Goal: Task Accomplishment & Management: Use online tool/utility

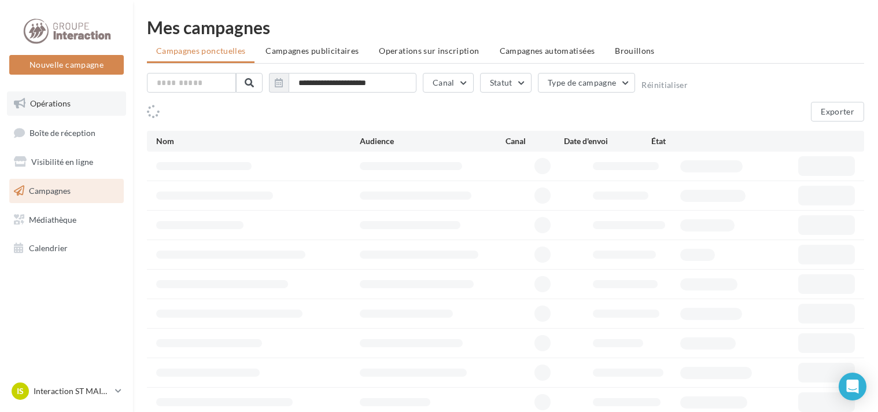
click at [57, 109] on link "Opérations" at bounding box center [66, 103] width 119 height 24
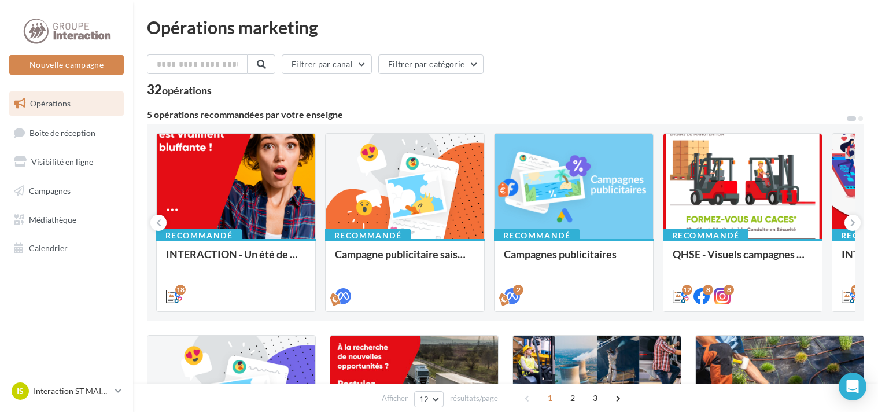
click at [62, 335] on nav "Nouvelle campagne Nouvelle campagne Opérations Boîte de réception Visibilité en…" at bounding box center [66, 206] width 133 height 412
click at [62, 187] on span "Campagnes" at bounding box center [50, 191] width 42 height 10
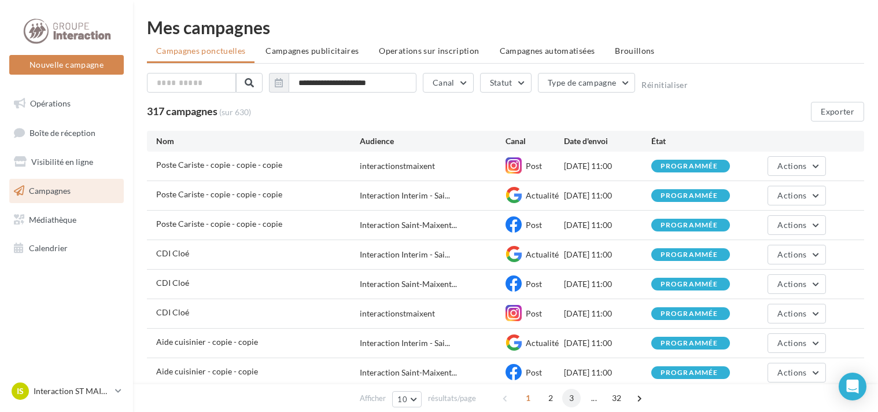
click at [569, 402] on span "3" at bounding box center [571, 398] width 19 height 19
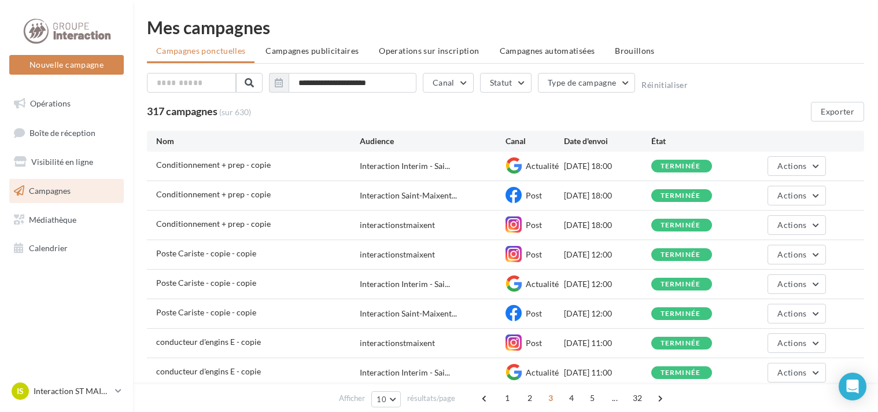
click at [569, 402] on span "4" at bounding box center [571, 398] width 19 height 19
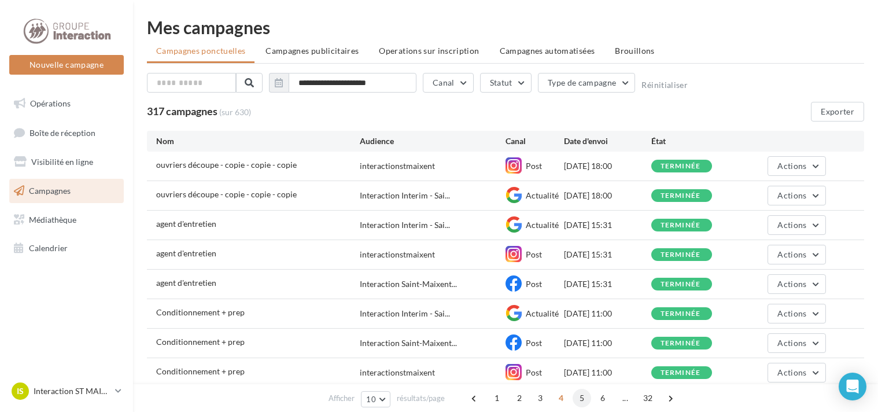
click at [586, 396] on span "5" at bounding box center [582, 398] width 19 height 19
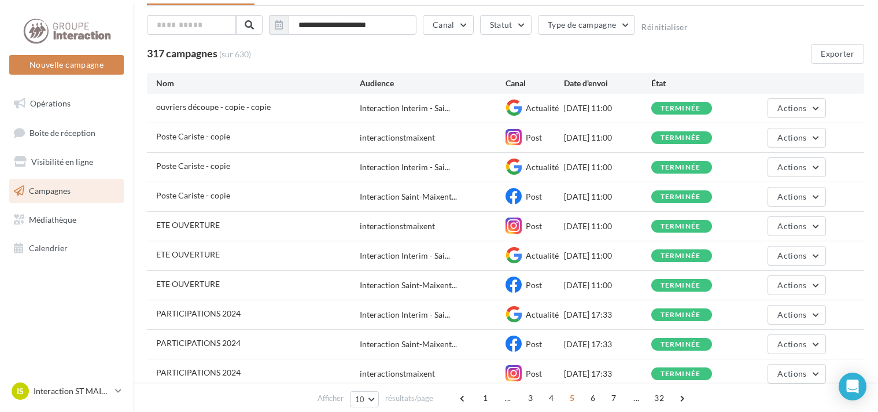
scroll to position [116, 0]
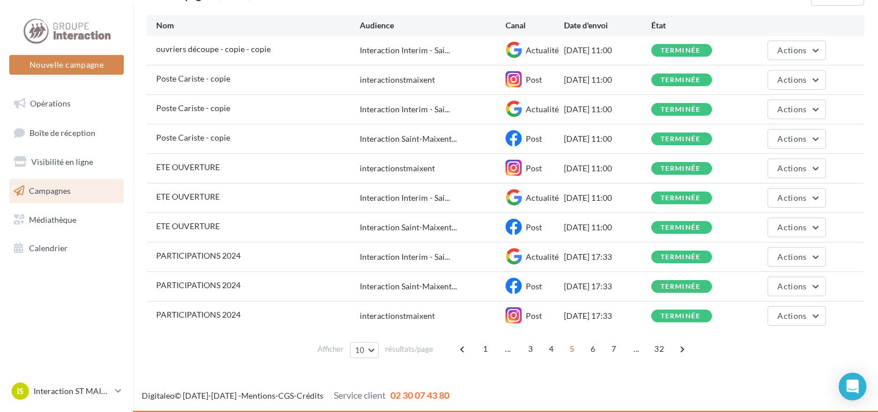
click at [582, 349] on div "1 ... 3 4 5 6 7 ... 32" at bounding box center [574, 349] width 240 height 19
click at [586, 349] on span "6" at bounding box center [593, 349] width 19 height 19
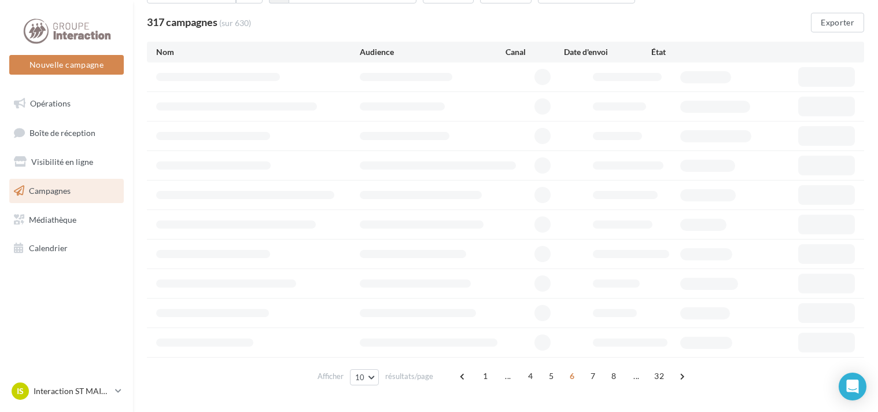
scroll to position [105, 0]
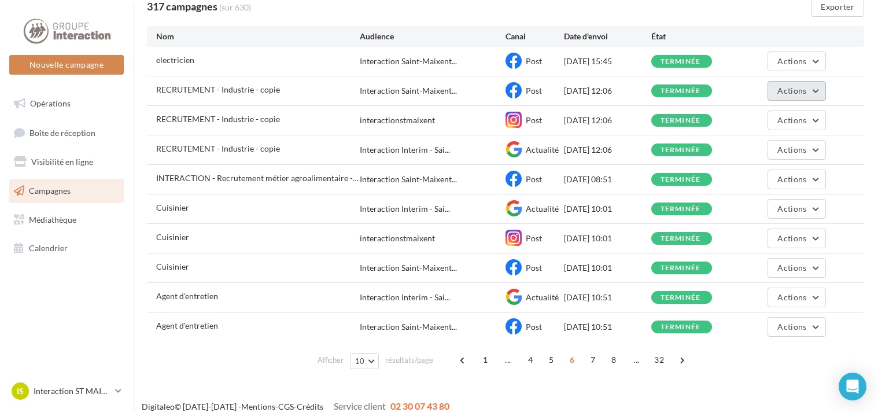
click at [810, 88] on button "Actions" at bounding box center [797, 91] width 58 height 20
click at [759, 128] on button "Voir les résultats" at bounding box center [769, 118] width 116 height 30
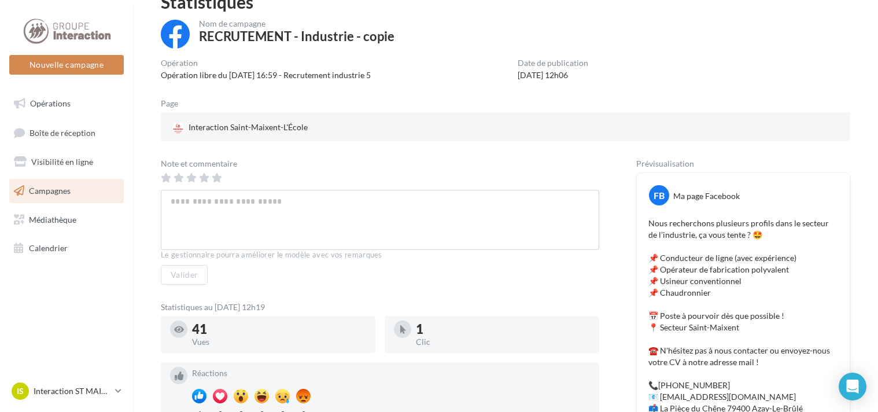
scroll to position [116, 0]
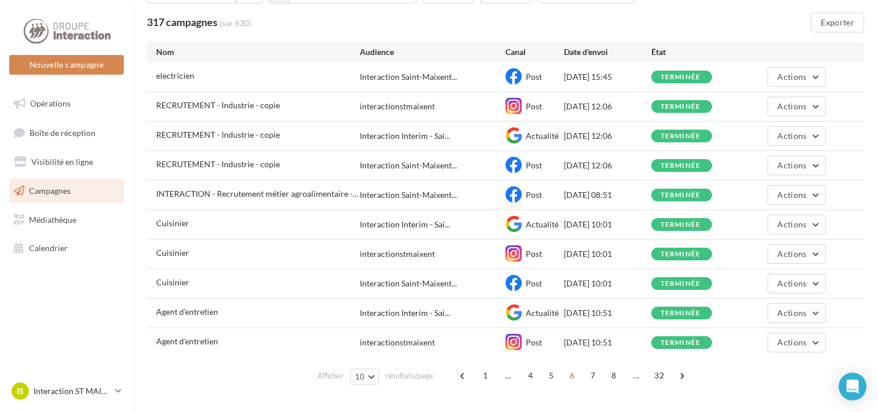
scroll to position [104, 0]
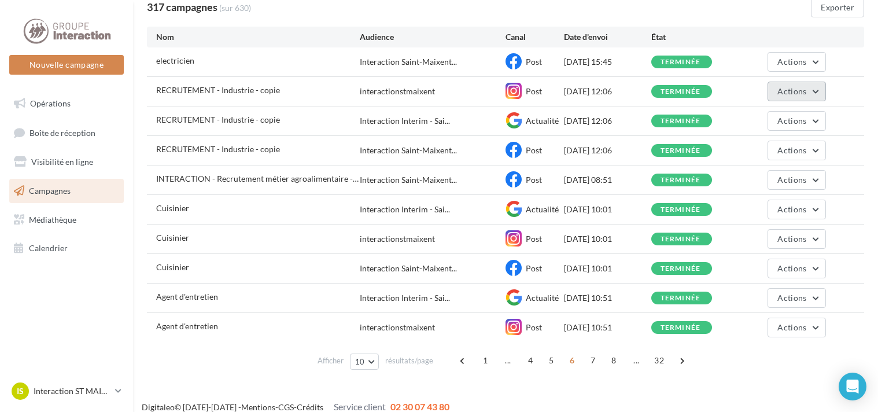
click at [792, 84] on button "Actions" at bounding box center [797, 92] width 58 height 20
click at [792, 87] on span "Actions" at bounding box center [792, 91] width 29 height 10
click at [797, 152] on span "Actions" at bounding box center [792, 150] width 29 height 10
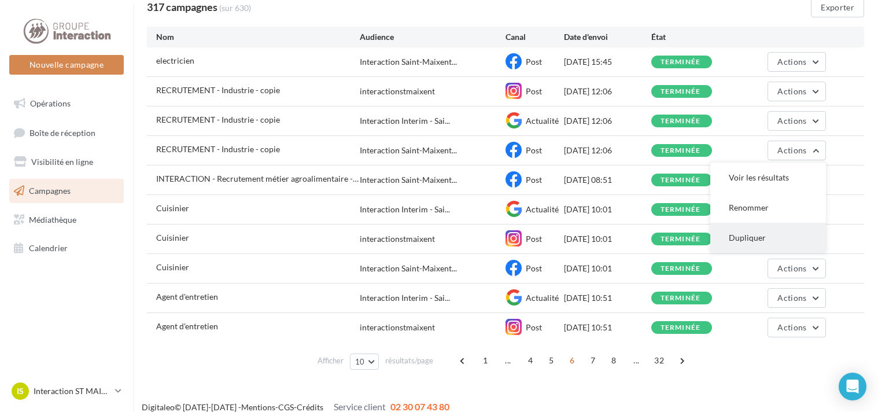
click at [744, 242] on button "Dupliquer" at bounding box center [769, 238] width 116 height 30
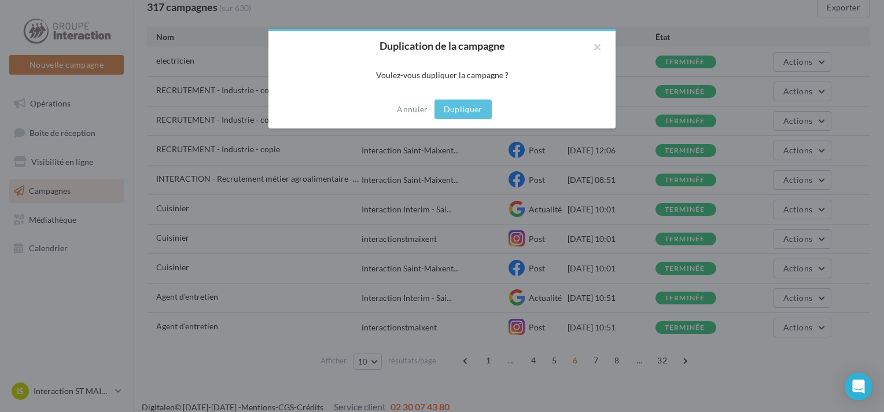
click at [465, 109] on button "Dupliquer" at bounding box center [463, 110] width 57 height 20
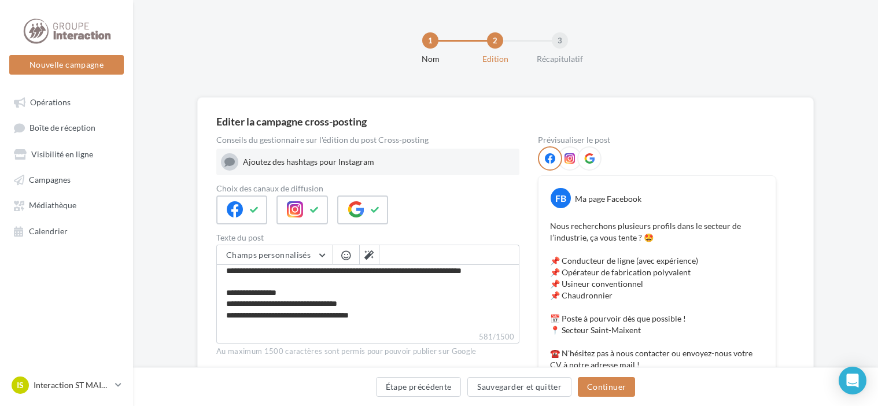
scroll to position [116, 0]
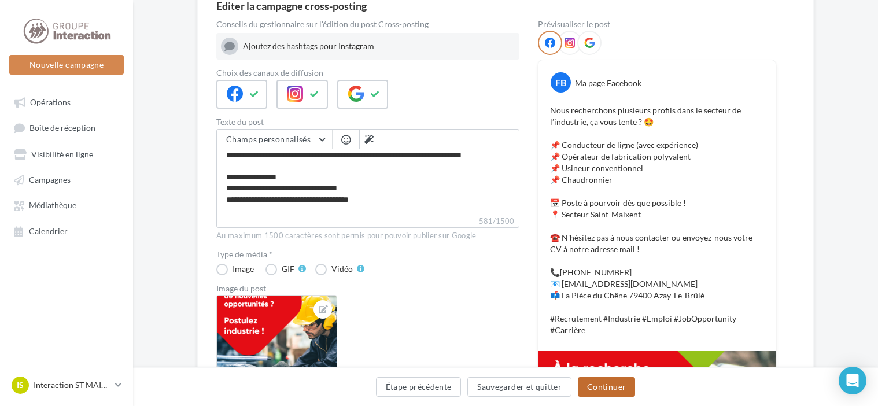
click at [604, 391] on button "Continuer" at bounding box center [606, 387] width 57 height 20
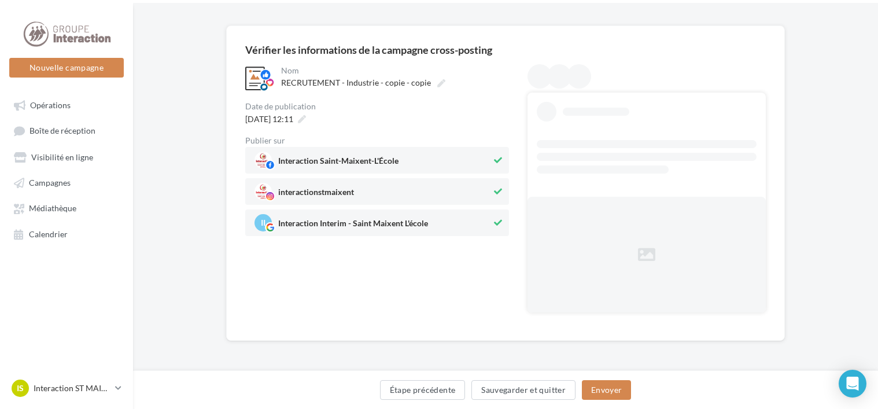
scroll to position [0, 0]
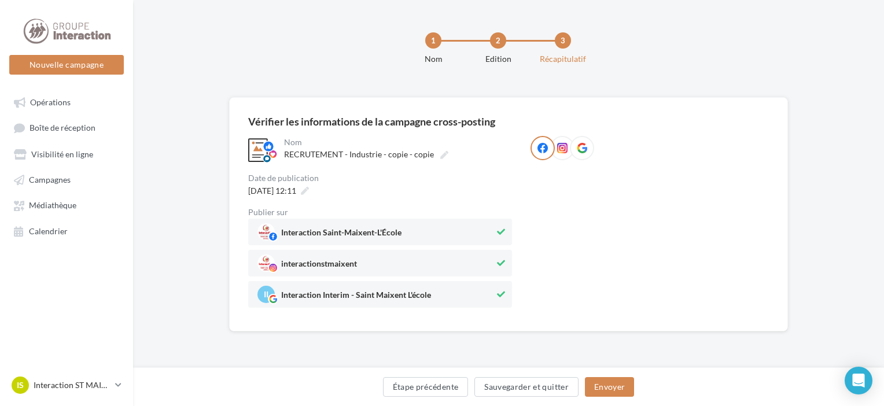
click at [324, 123] on div "Vérifier les informations de la campagne cross-posting" at bounding box center [371, 121] width 247 height 10
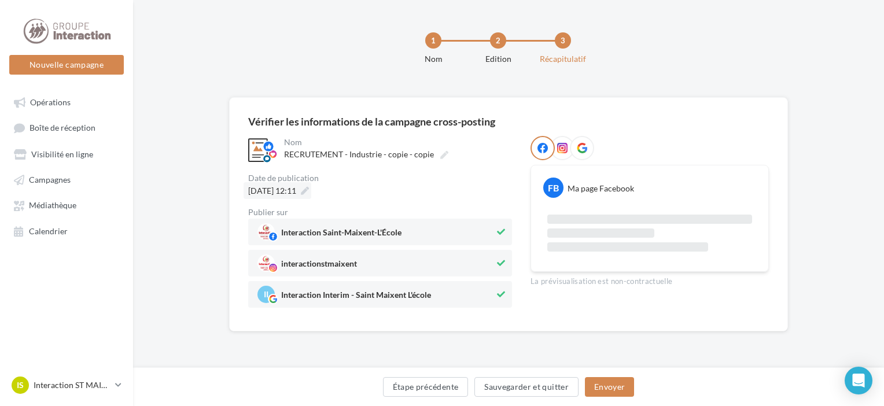
click at [296, 187] on span "[DATE] 12:11" at bounding box center [272, 191] width 48 height 10
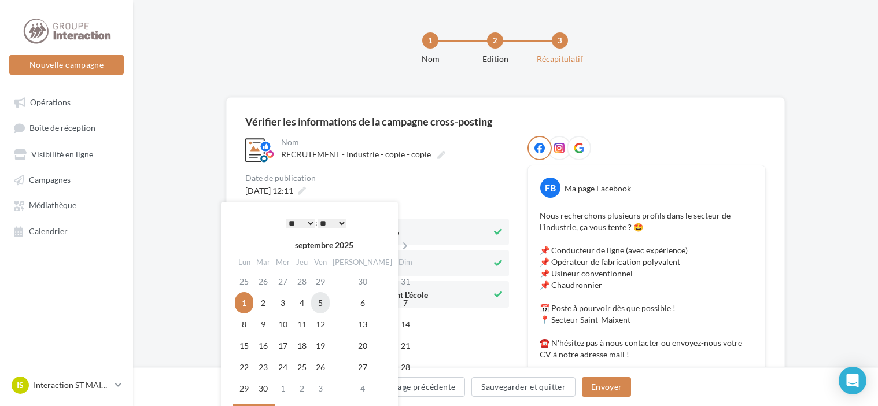
click at [325, 303] on td "5" at bounding box center [320, 302] width 19 height 21
click at [293, 221] on select "* * * * * * * * * * ** ** ** ** ** ** ** ** ** ** ** ** ** **" at bounding box center [300, 223] width 29 height 9
click at [286, 219] on select "* * * * * * * * * * ** ** ** ** ** ** ** ** ** ** ** ** ** **" at bounding box center [300, 223] width 29 height 9
click at [454, 201] on div "**********" at bounding box center [377, 222] width 264 height 172
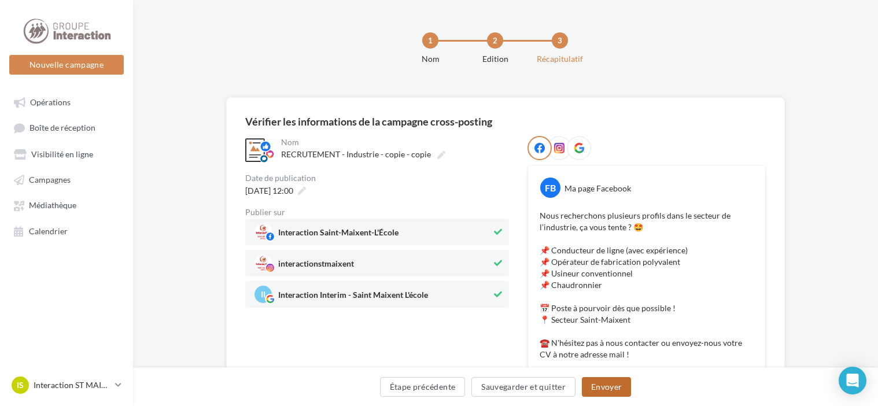
click at [615, 389] on button "Envoyer" at bounding box center [606, 387] width 49 height 20
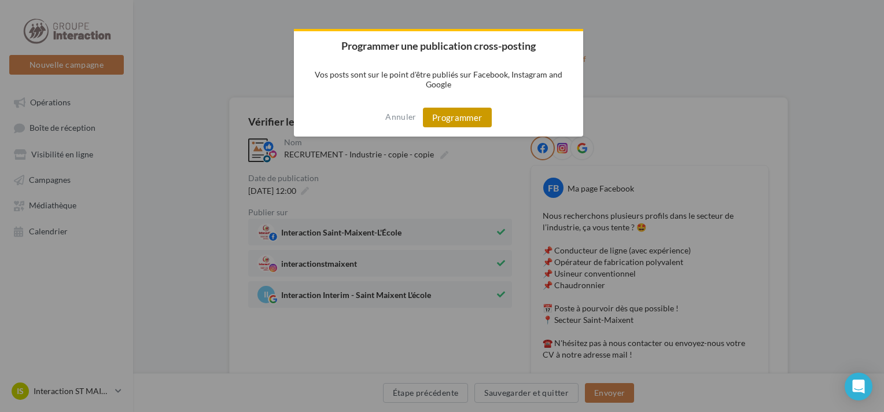
click at [479, 110] on button "Programmer" at bounding box center [457, 118] width 69 height 20
